Goal: Task Accomplishment & Management: Manage account settings

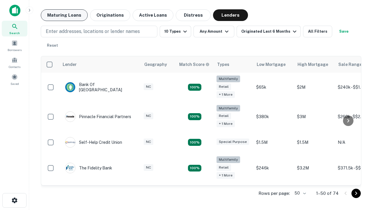
click at [64, 15] on button "Maturing Loans" at bounding box center [64, 15] width 47 height 12
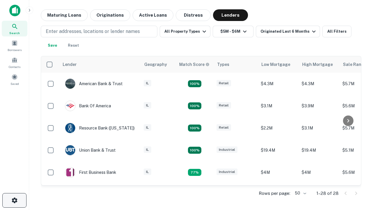
click at [14, 200] on icon "button" at bounding box center [14, 200] width 7 height 7
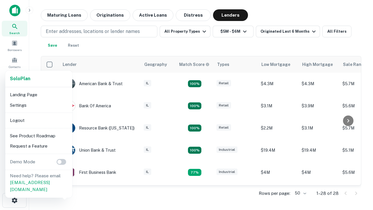
click at [38, 120] on li "Logout" at bounding box center [39, 120] width 62 height 10
